Goal: Understand process/instructions: Learn about a topic

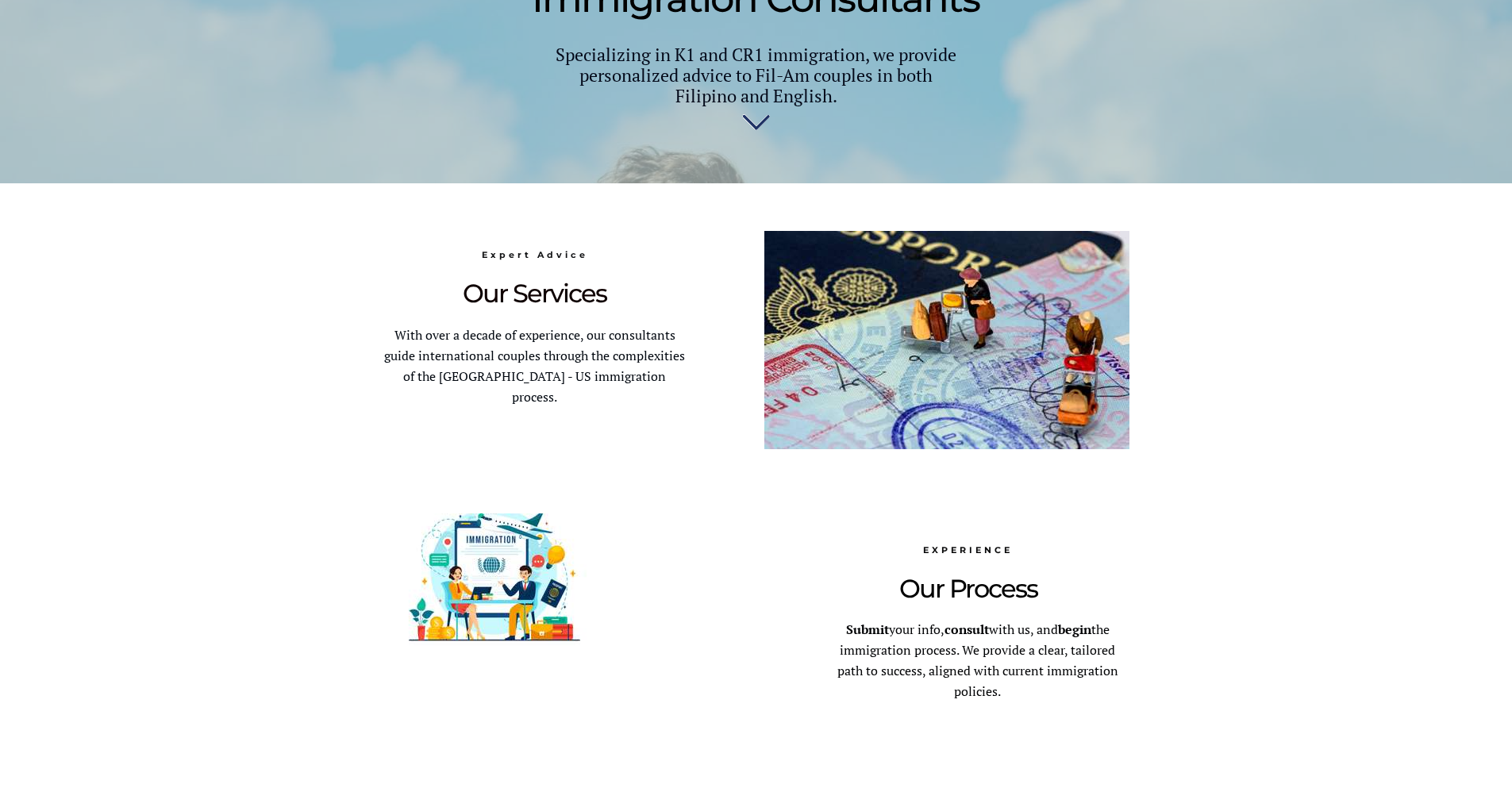
scroll to position [1390, 0]
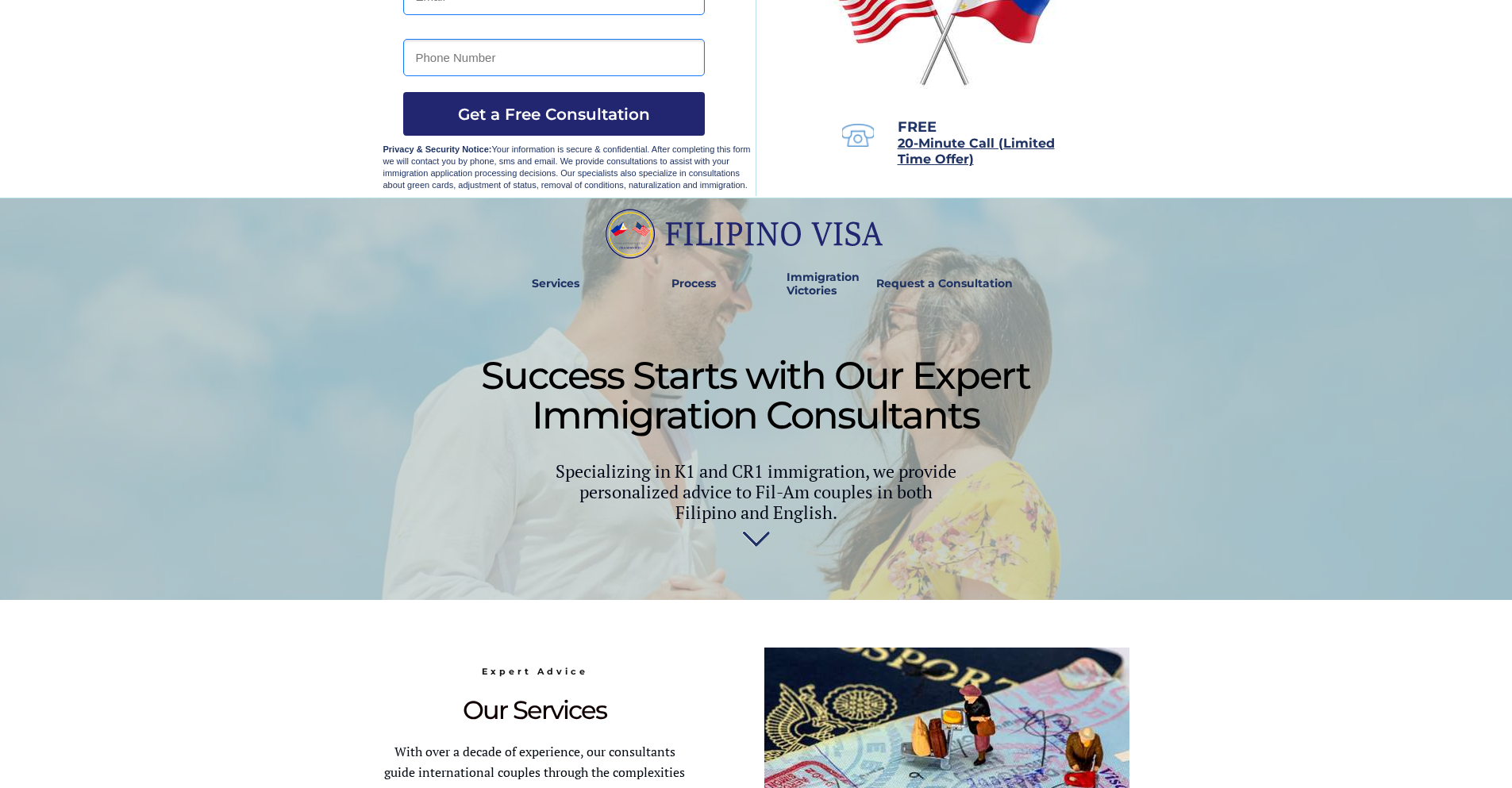
scroll to position [1513, 0]
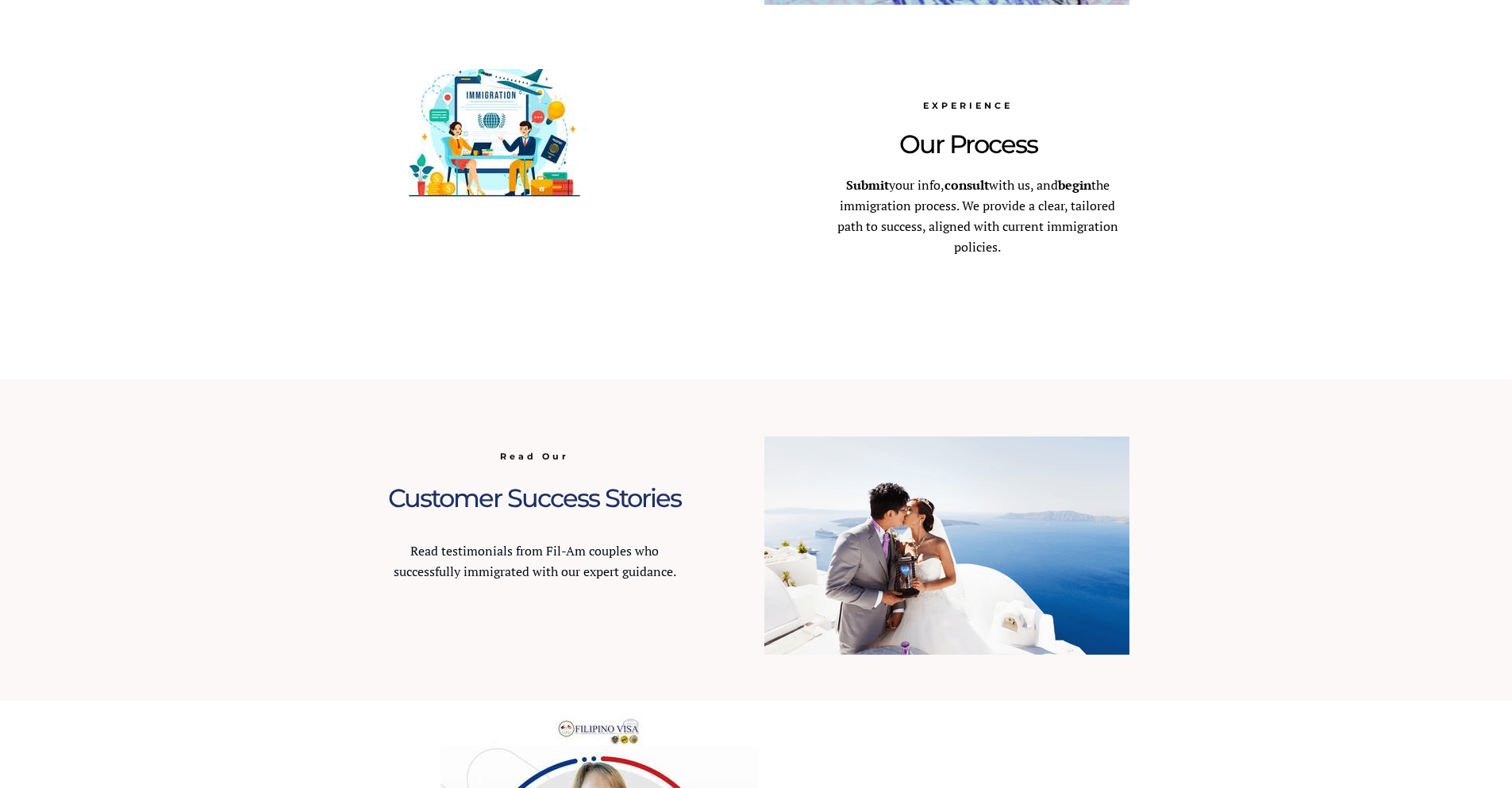
scroll to position [1638, 0]
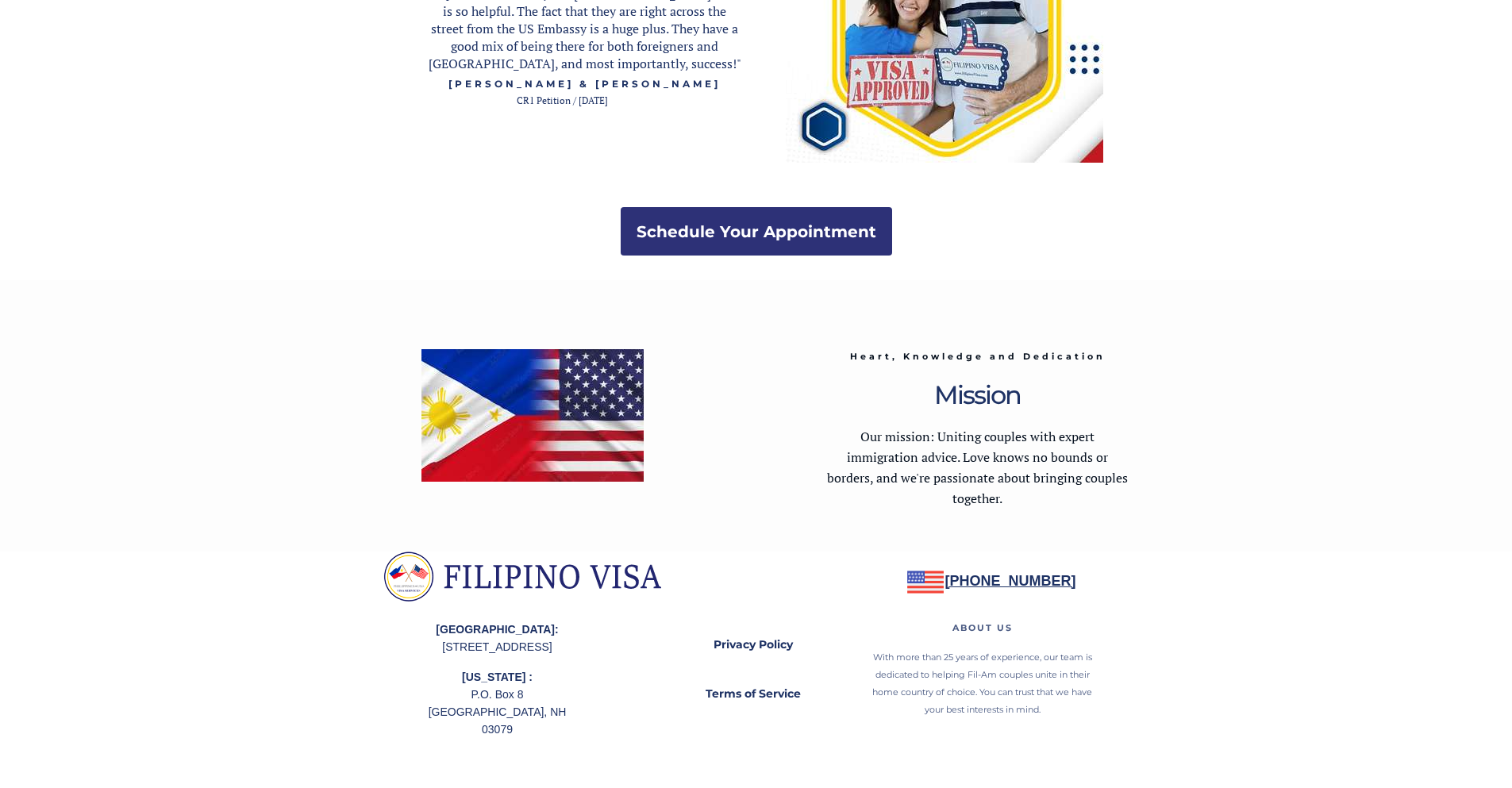
scroll to position [2240, 0]
